Goal: Task Accomplishment & Management: Manage account settings

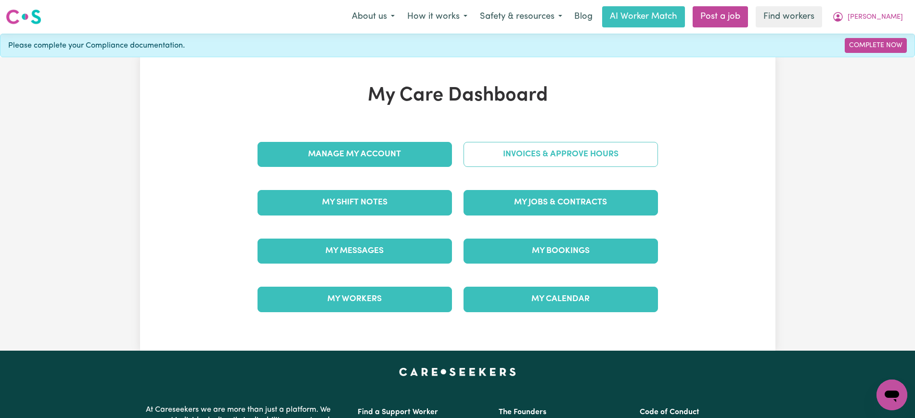
click at [530, 148] on link "Invoices & Approve Hours" at bounding box center [561, 154] width 195 height 25
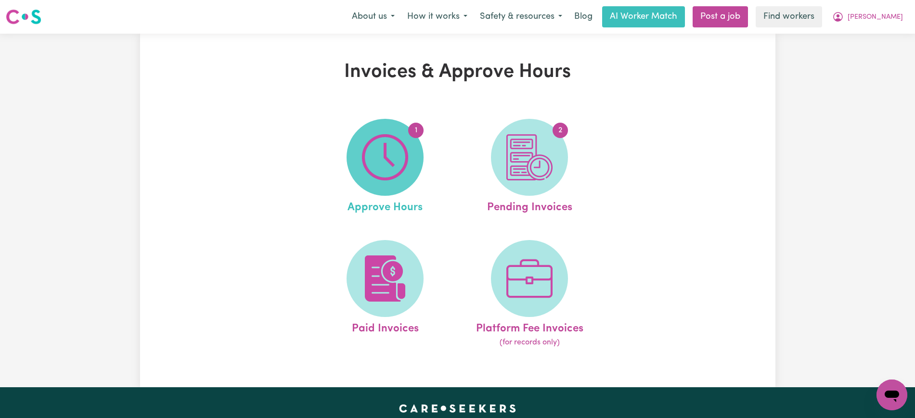
click at [408, 171] on img at bounding box center [385, 157] width 46 height 46
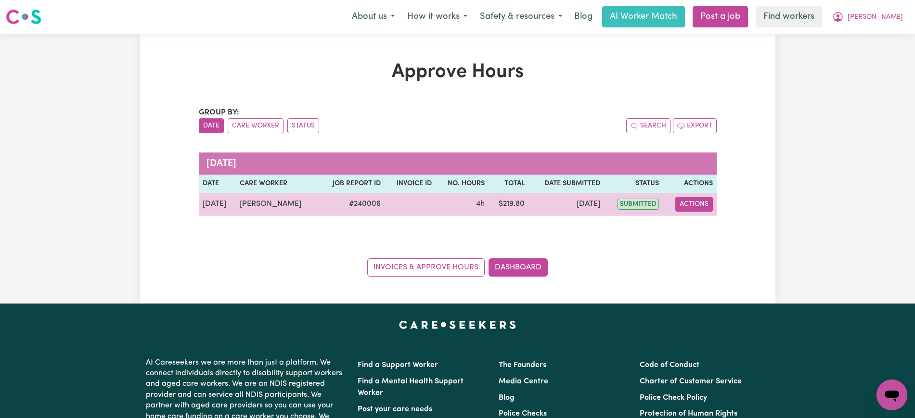
click at [698, 205] on button "Actions" at bounding box center [695, 204] width 38 height 15
click at [698, 222] on link "View Job Report" at bounding box center [717, 226] width 82 height 19
select select "pm"
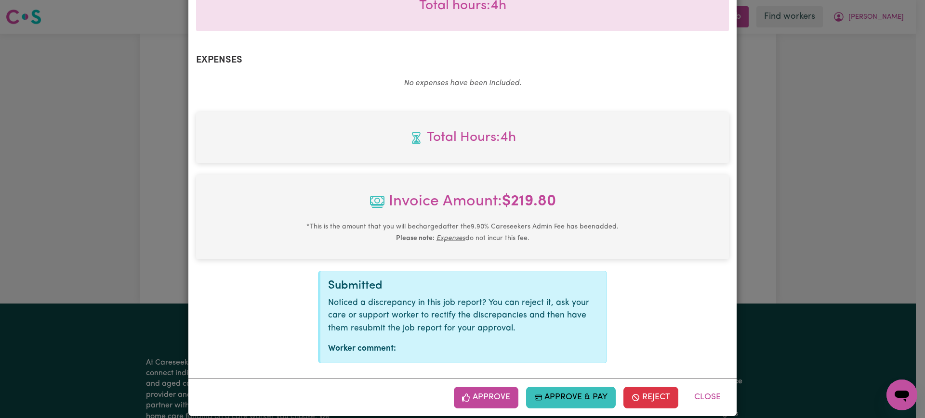
scroll to position [337, 0]
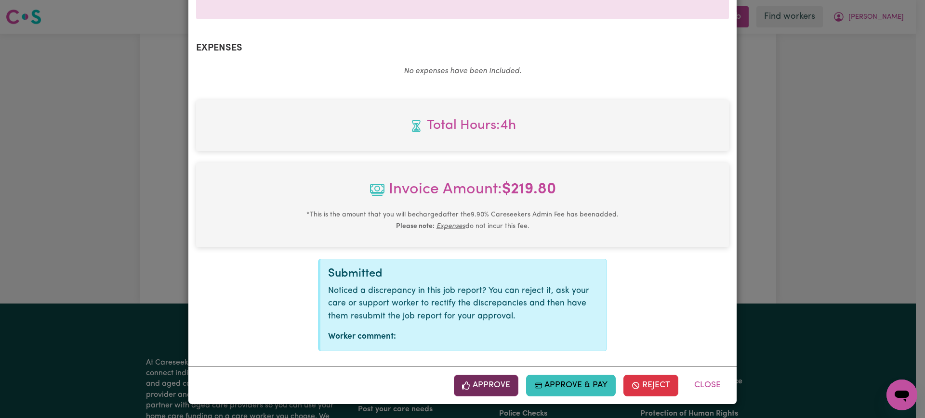
click at [499, 384] on button "Approve" at bounding box center [486, 385] width 65 height 21
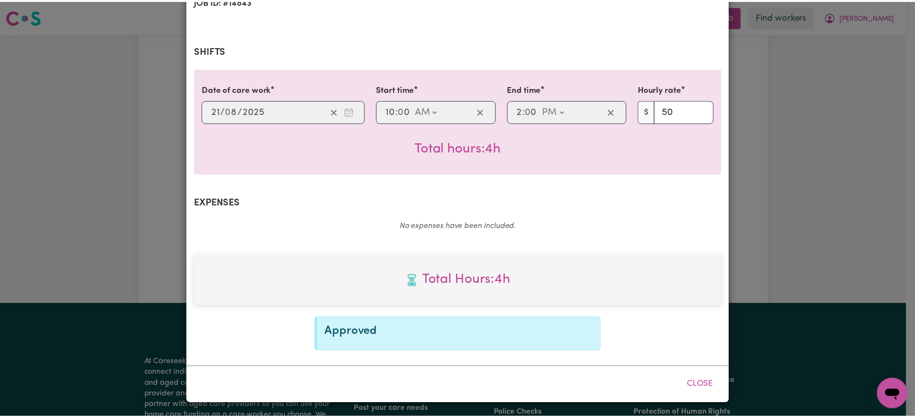
scroll to position [182, 0]
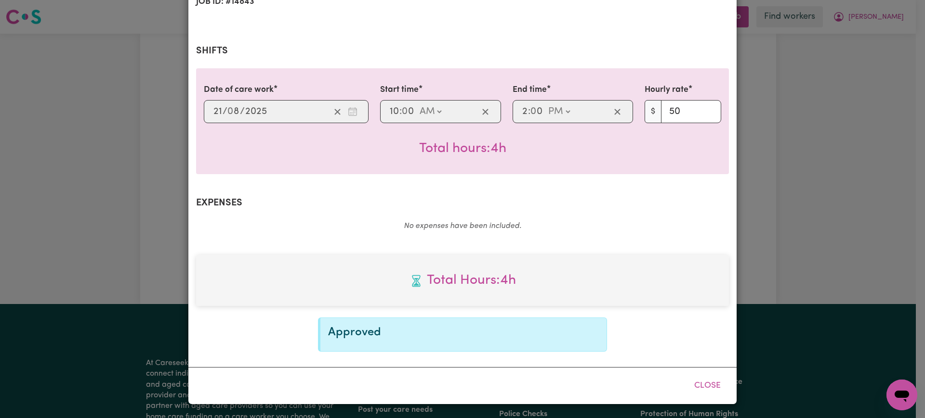
click at [881, 63] on div "Job Report # 240006 - [PERSON_NAME] Summary Job report # 240006 Client name: [P…" at bounding box center [462, 209] width 925 height 418
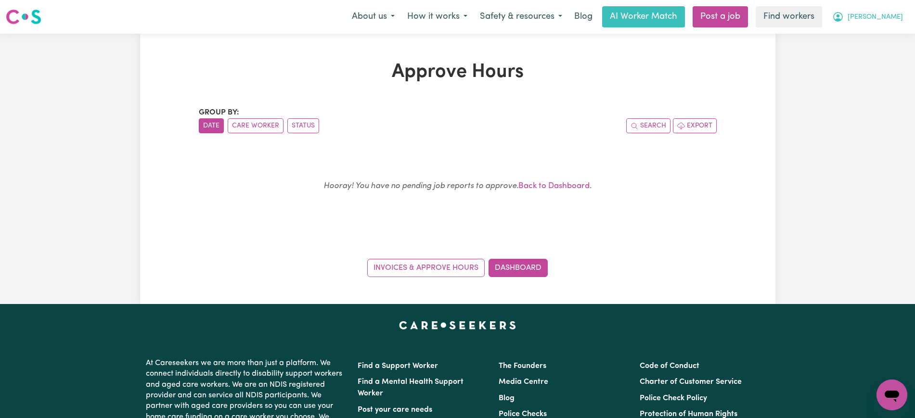
drag, startPoint x: 898, startPoint y: 17, endPoint x: 896, endPoint y: 25, distance: 7.5
click at [898, 17] on span "[PERSON_NAME]" at bounding box center [875, 17] width 55 height 11
click at [883, 54] on link "Logout" at bounding box center [871, 55] width 76 height 18
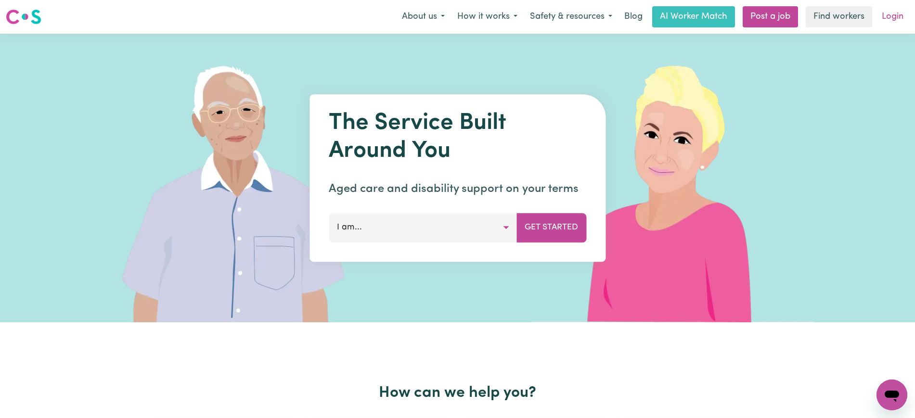
click at [893, 18] on link "Login" at bounding box center [892, 16] width 33 height 21
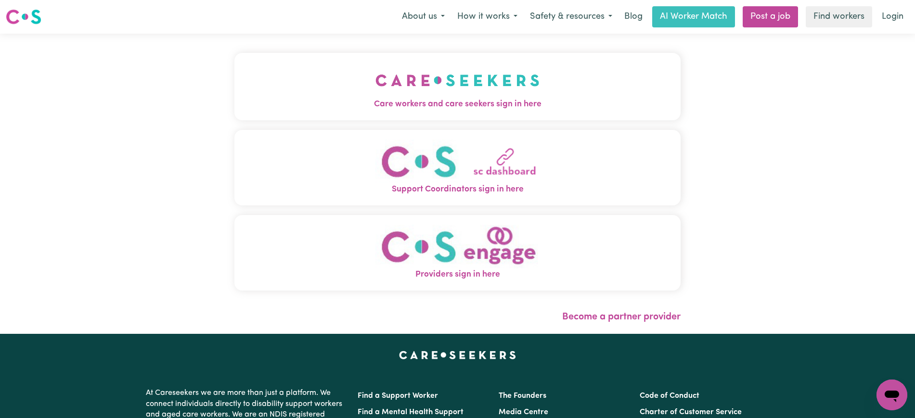
click at [493, 97] on img "Care workers and care seekers sign in here" at bounding box center [458, 81] width 164 height 36
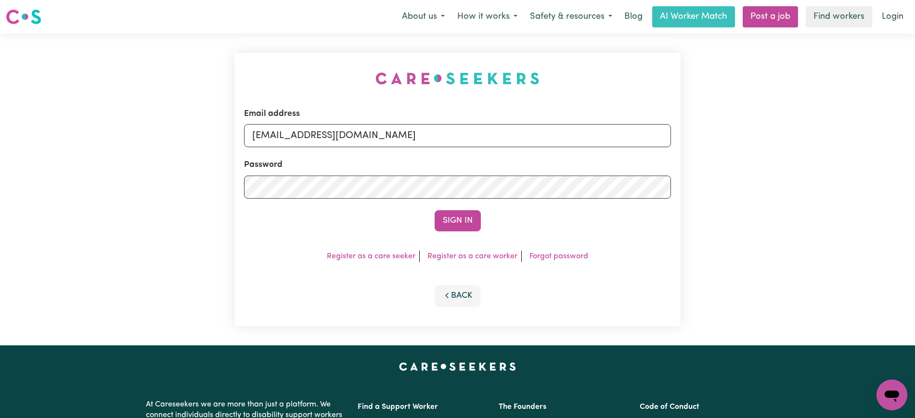
click at [315, 49] on div "Email address [EMAIL_ADDRESS][DOMAIN_NAME] Password Sign In Register as a care …" at bounding box center [458, 190] width 458 height 312
drag, startPoint x: 300, startPoint y: 139, endPoint x: 669, endPoint y: 152, distance: 368.6
click at [668, 152] on form "Email address [EMAIL_ADDRESS][DOMAIN_NAME] Password Sign In" at bounding box center [457, 170] width 427 height 124
paste input "ConZaravinosHCP"
type input "[EMAIL_ADDRESS][DOMAIN_NAME]"
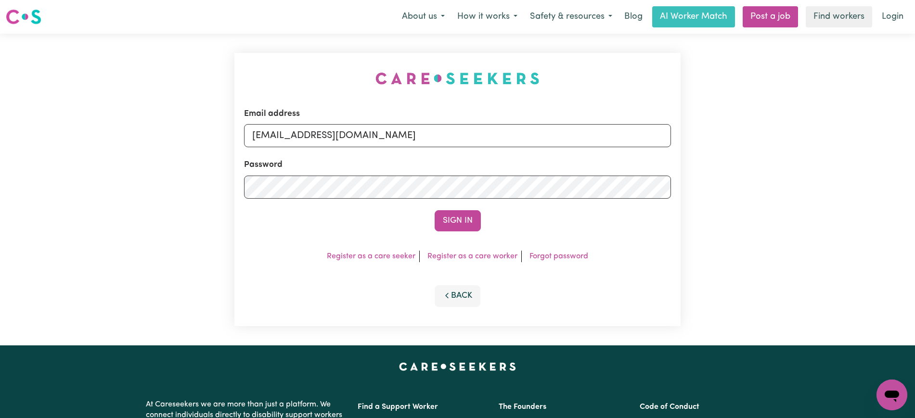
drag, startPoint x: 335, startPoint y: 68, endPoint x: 424, endPoint y: 137, distance: 112.6
click at [336, 68] on div "Email address [EMAIL_ADDRESS][DOMAIN_NAME] Password Sign In Register as a care …" at bounding box center [458, 190] width 446 height 274
click at [468, 222] on button "Sign In" at bounding box center [458, 220] width 46 height 21
